Goal: Information Seeking & Learning: Learn about a topic

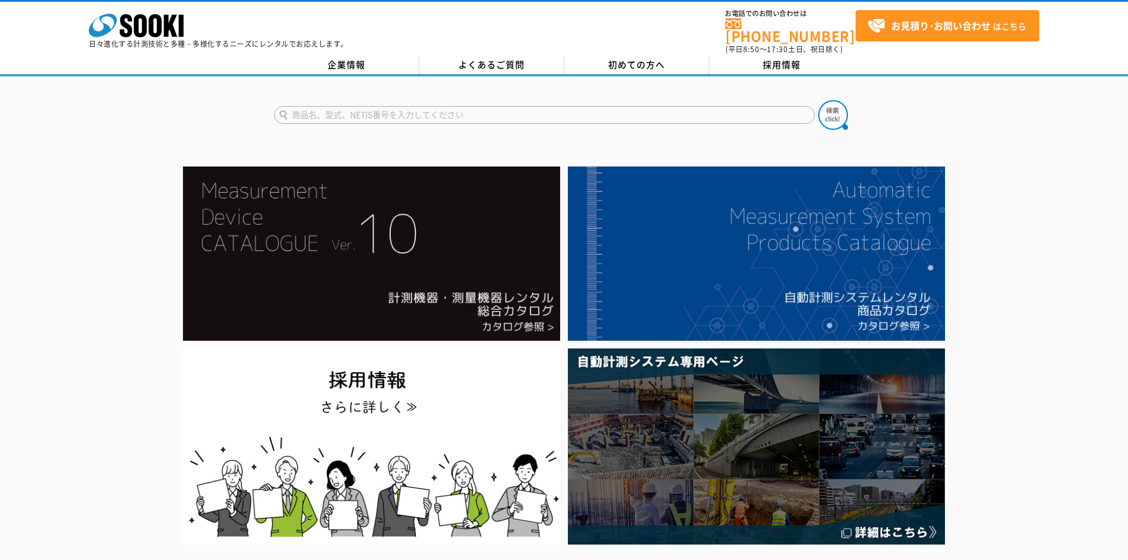
click at [315, 111] on input "text" at bounding box center [544, 115] width 541 height 18
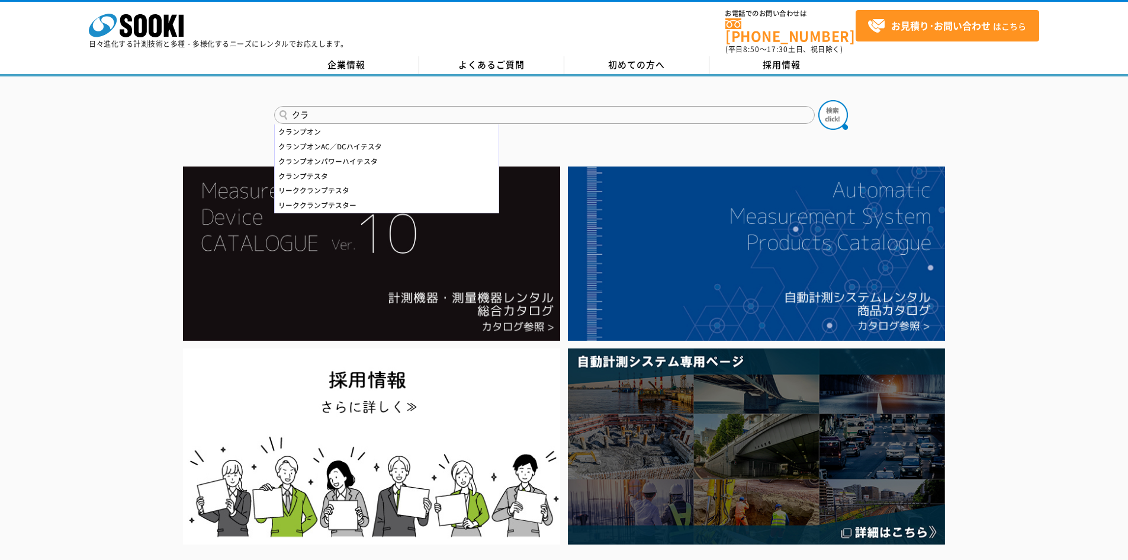
type input "ク"
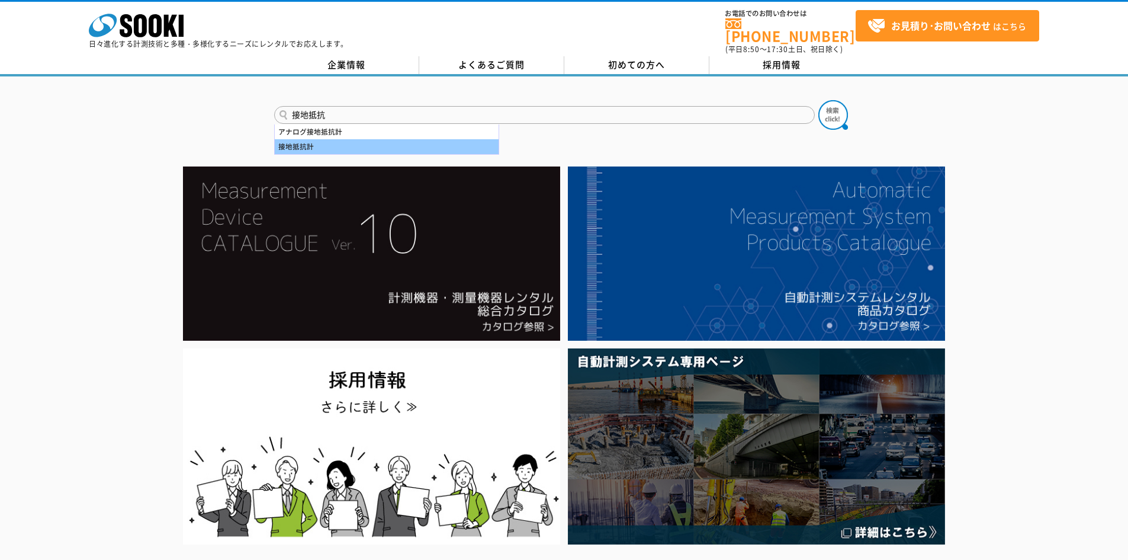
click at [320, 139] on div "接地抵抗計" at bounding box center [387, 146] width 224 height 15
type input "接地抵抗計"
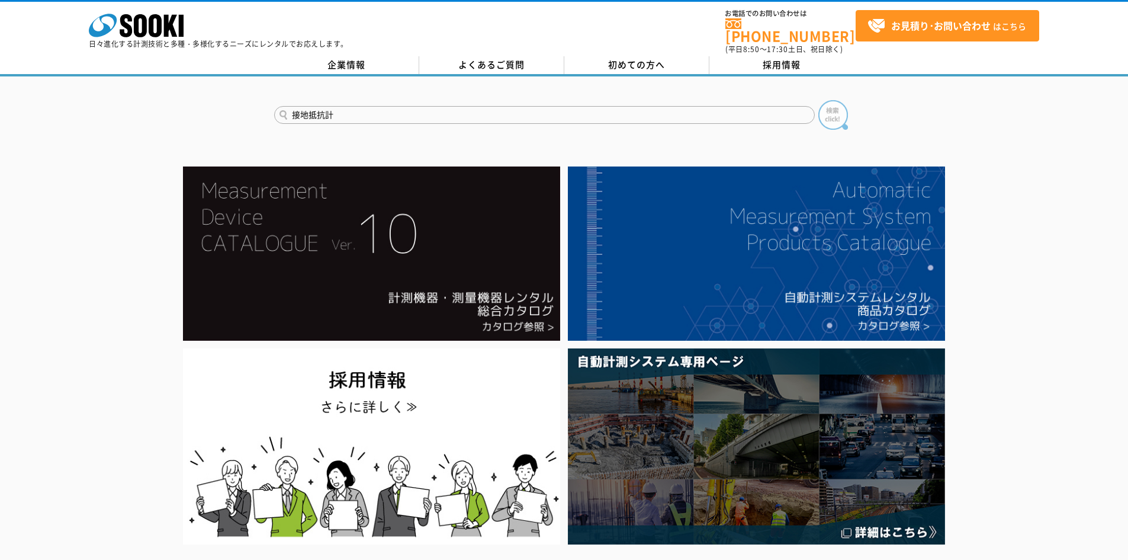
click at [830, 105] on img at bounding box center [833, 115] width 30 height 30
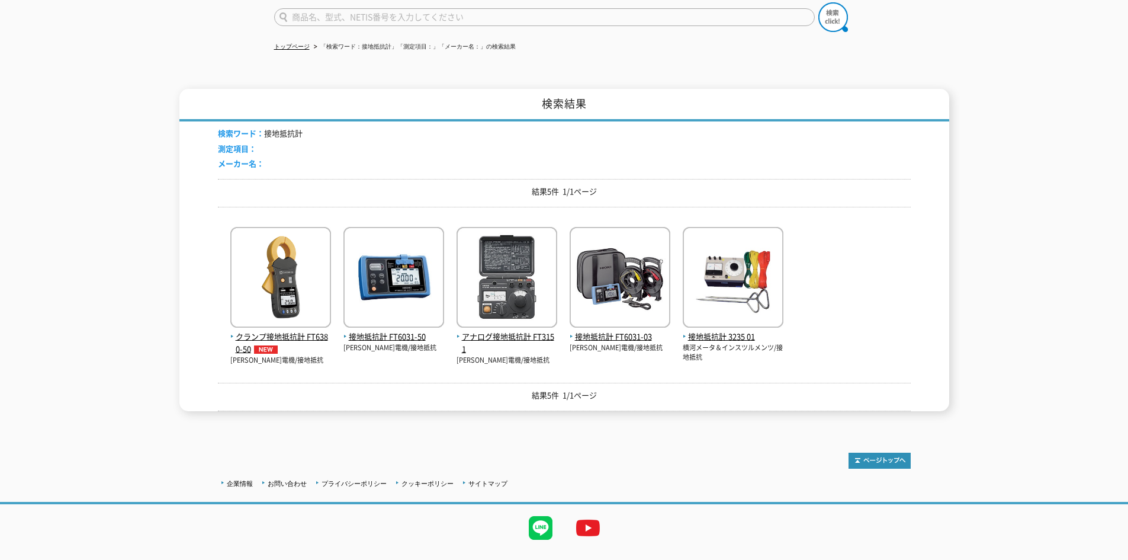
scroll to position [116, 0]
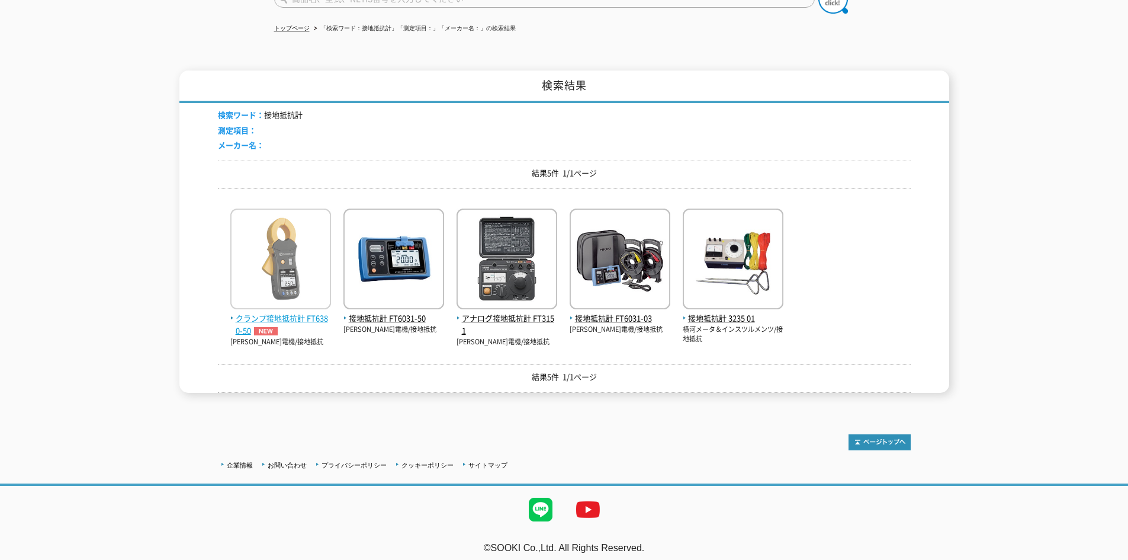
click at [298, 304] on img at bounding box center [280, 260] width 101 height 104
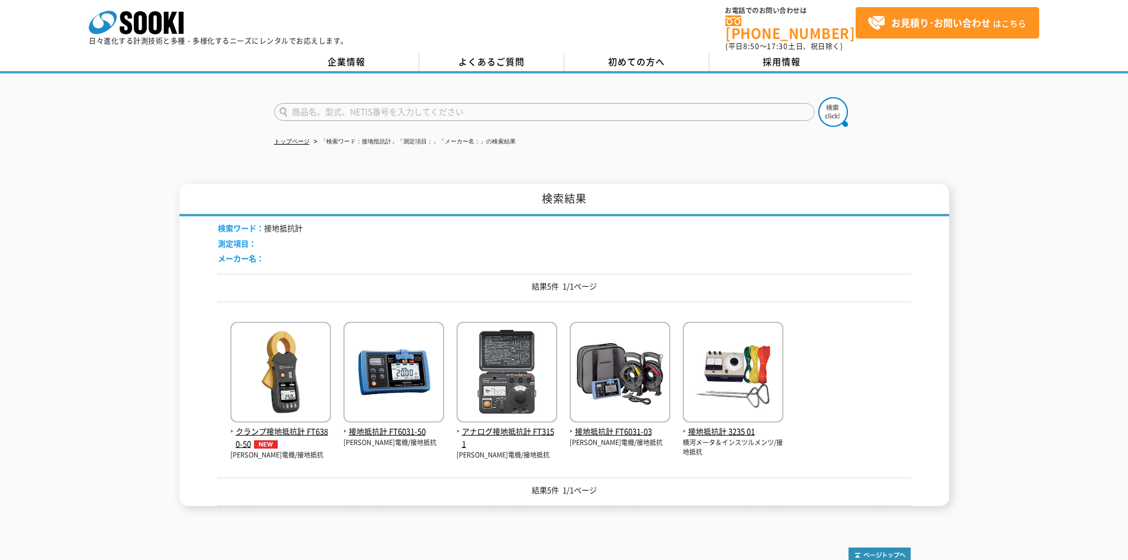
scroll to position [0, 0]
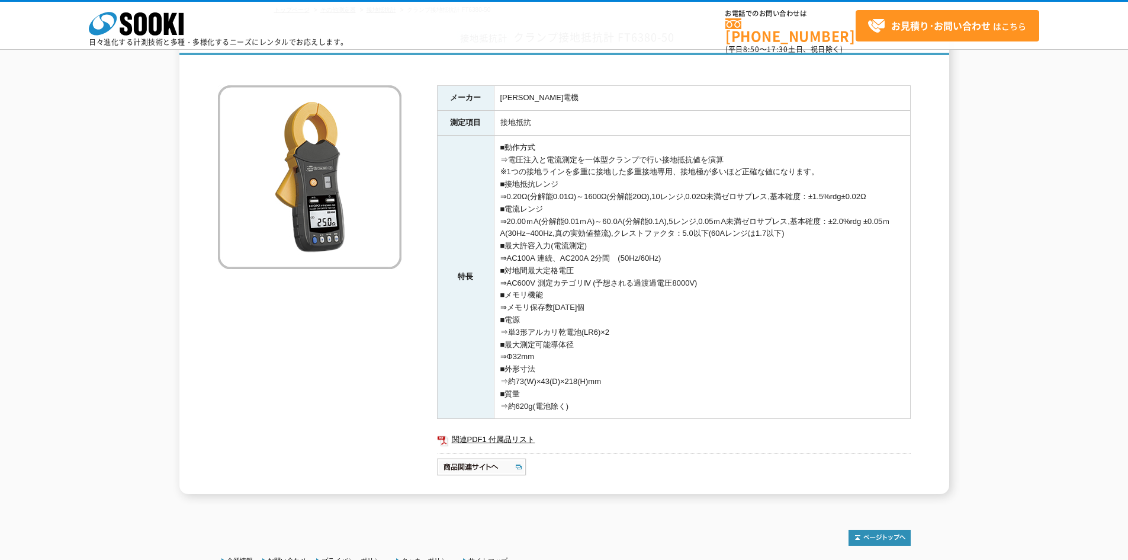
scroll to position [59, 0]
